Goal: Use online tool/utility

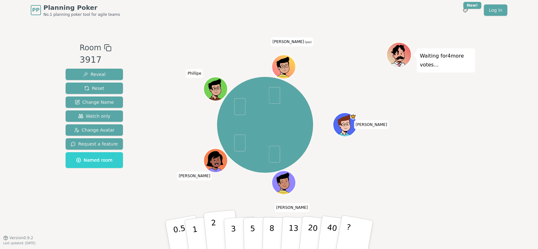
click at [216, 225] on button "2" at bounding box center [221, 235] width 36 height 50
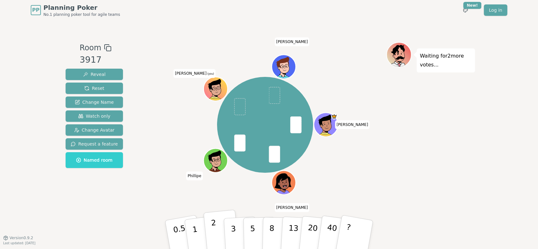
click at [218, 231] on button "2" at bounding box center [221, 235] width 36 height 50
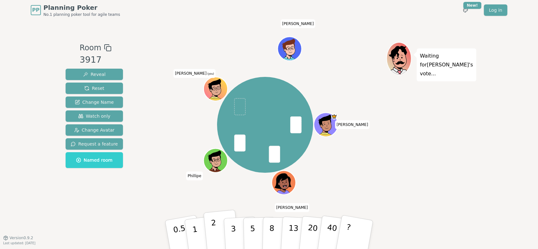
click at [218, 231] on button "2" at bounding box center [221, 235] width 36 height 50
click at [217, 228] on button "2" at bounding box center [221, 235] width 36 height 50
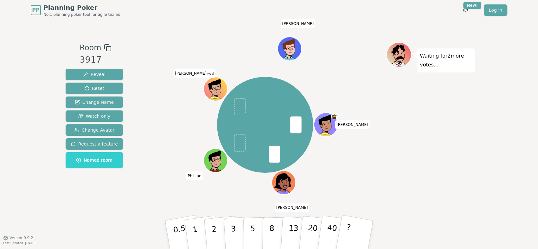
drag, startPoint x: 230, startPoint y: 224, endPoint x: 236, endPoint y: 198, distance: 27.4
click at [230, 224] on button "3" at bounding box center [241, 241] width 35 height 49
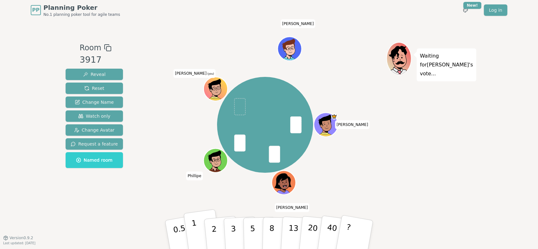
click at [199, 226] on button "1" at bounding box center [203, 235] width 38 height 51
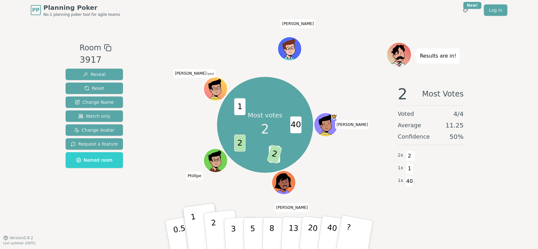
click at [219, 222] on button "2" at bounding box center [221, 235] width 36 height 50
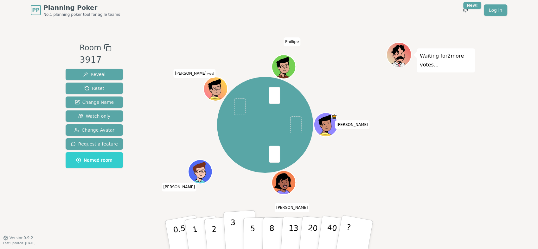
click at [233, 233] on p "3" at bounding box center [233, 235] width 7 height 35
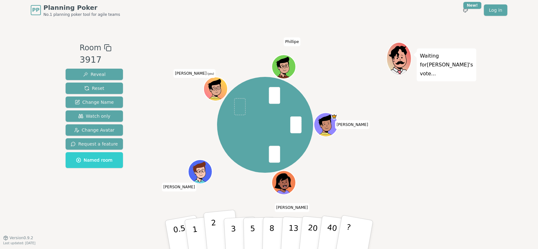
click at [218, 228] on button "2" at bounding box center [221, 235] width 36 height 50
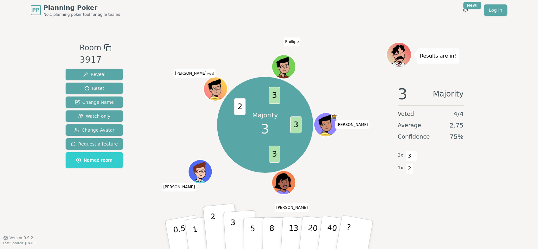
click at [230, 221] on p "3" at bounding box center [233, 235] width 7 height 35
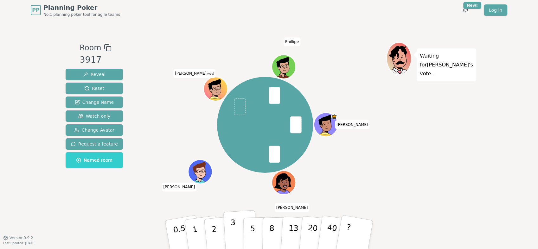
click at [236, 232] on button "3" at bounding box center [240, 234] width 35 height 49
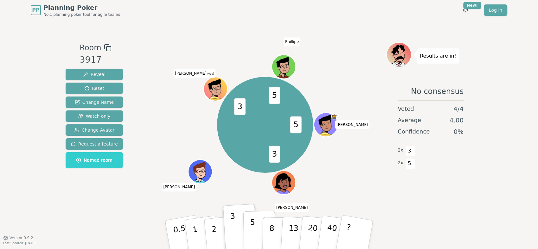
click at [253, 235] on p "5" at bounding box center [252, 235] width 5 height 34
